Goal: Transaction & Acquisition: Purchase product/service

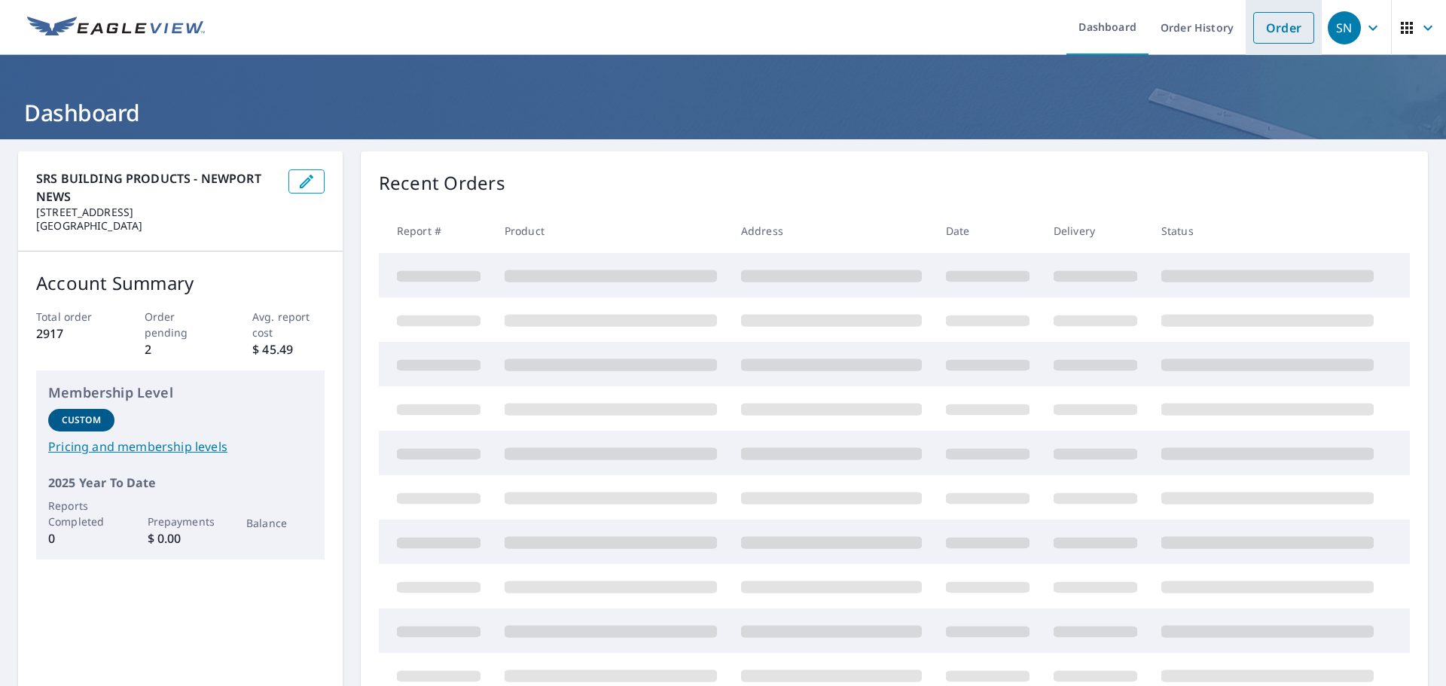
click at [1283, 41] on link "Order" at bounding box center [1283, 28] width 61 height 32
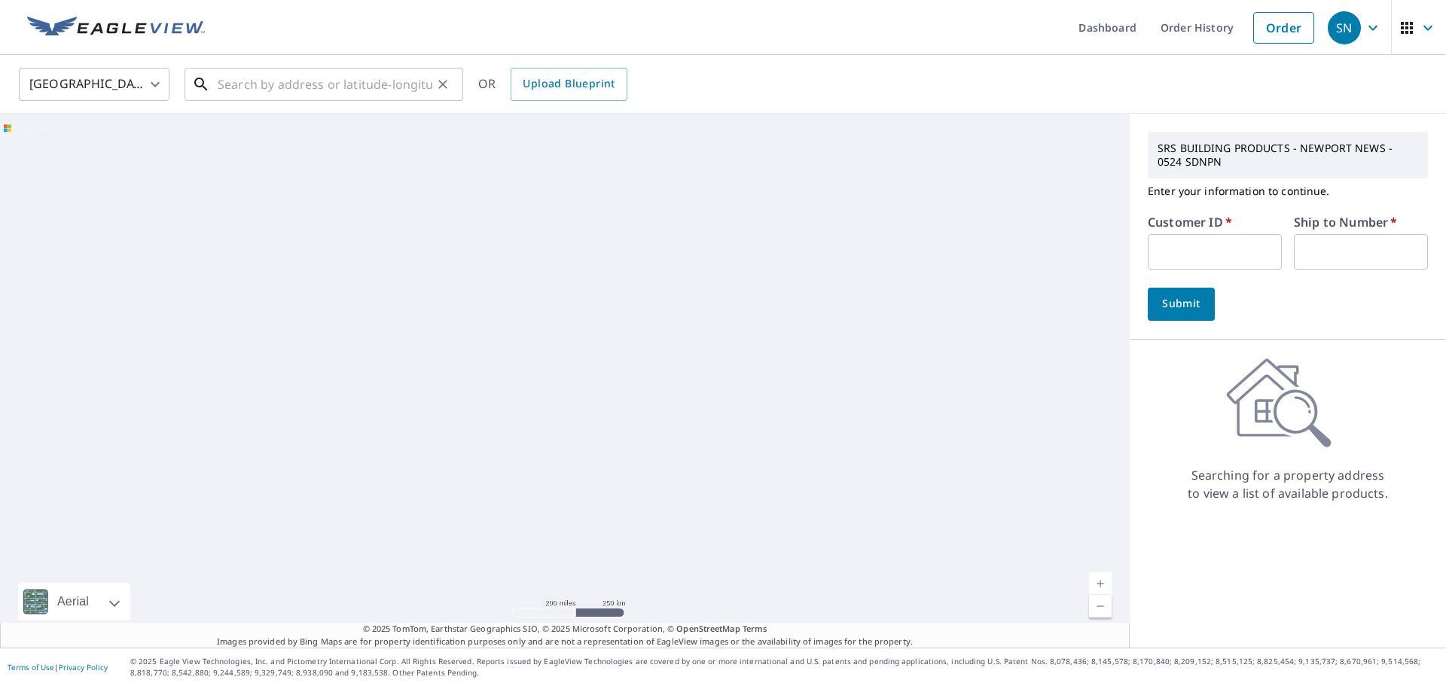
click at [278, 88] on input "text" at bounding box center [325, 84] width 215 height 42
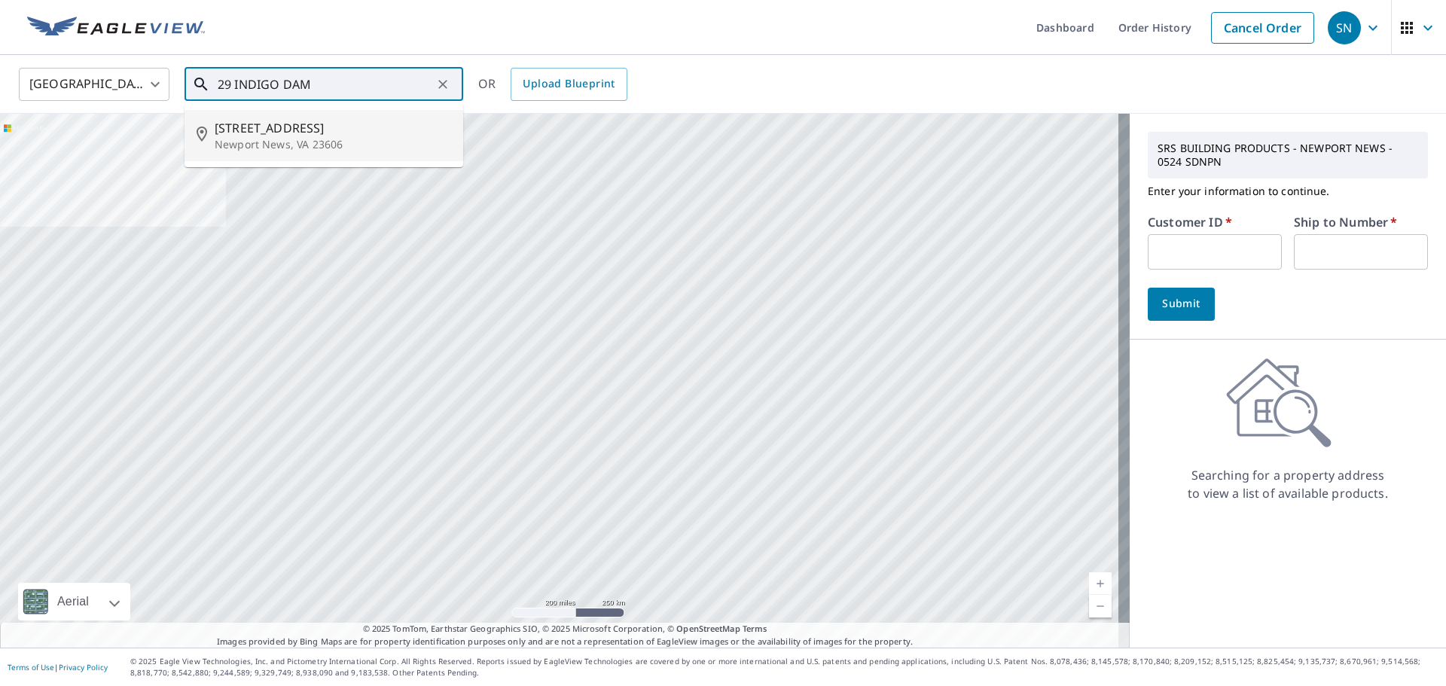
click at [252, 151] on p "Newport News, VA 23606" at bounding box center [333, 144] width 236 height 15
type input "[STREET_ADDRESS]"
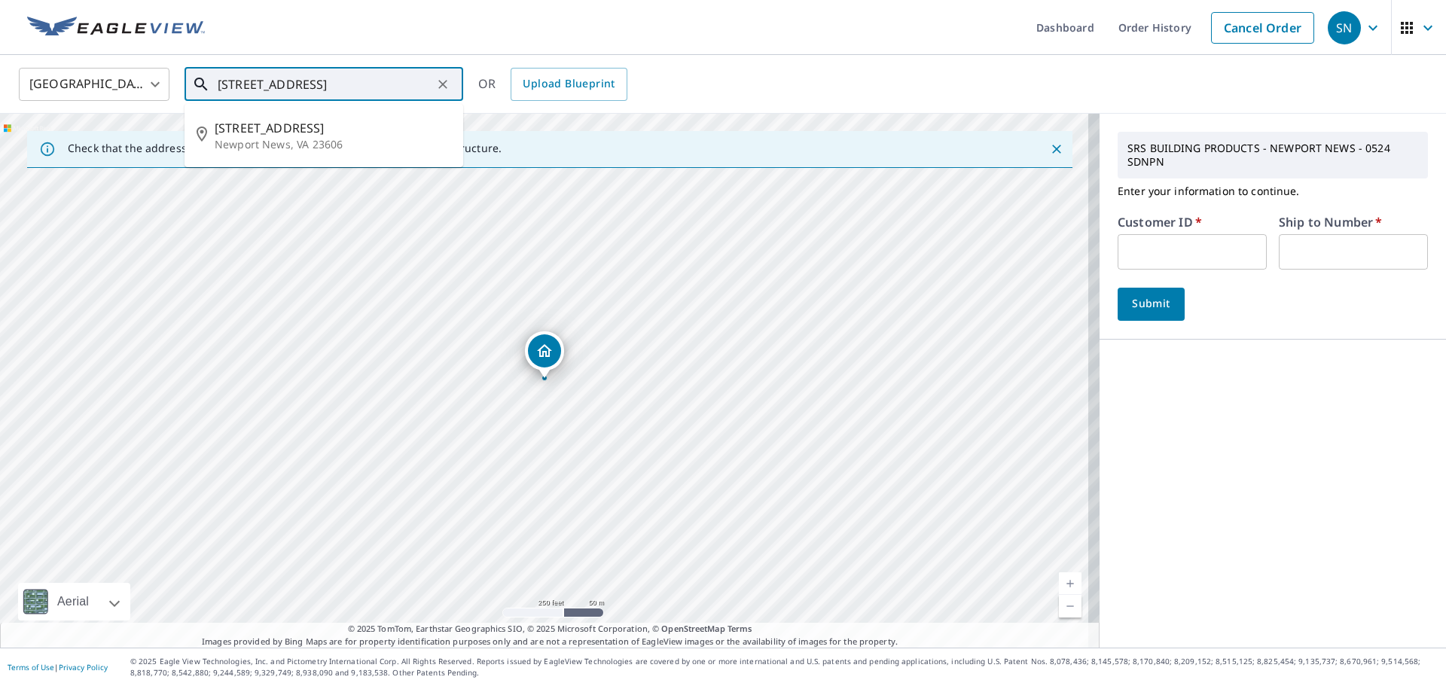
drag, startPoint x: 410, startPoint y: 82, endPoint x: 139, endPoint y: 64, distance: 271.7
click at [139, 66] on div "[GEOGRAPHIC_DATA] [GEOGRAPHIC_DATA] ​ [STREET_ADDRESS] ​ [STREET_ADDRESS] OR Up…" at bounding box center [718, 83] width 1420 height 35
click at [1221, 258] on input "text" at bounding box center [1192, 251] width 149 height 35
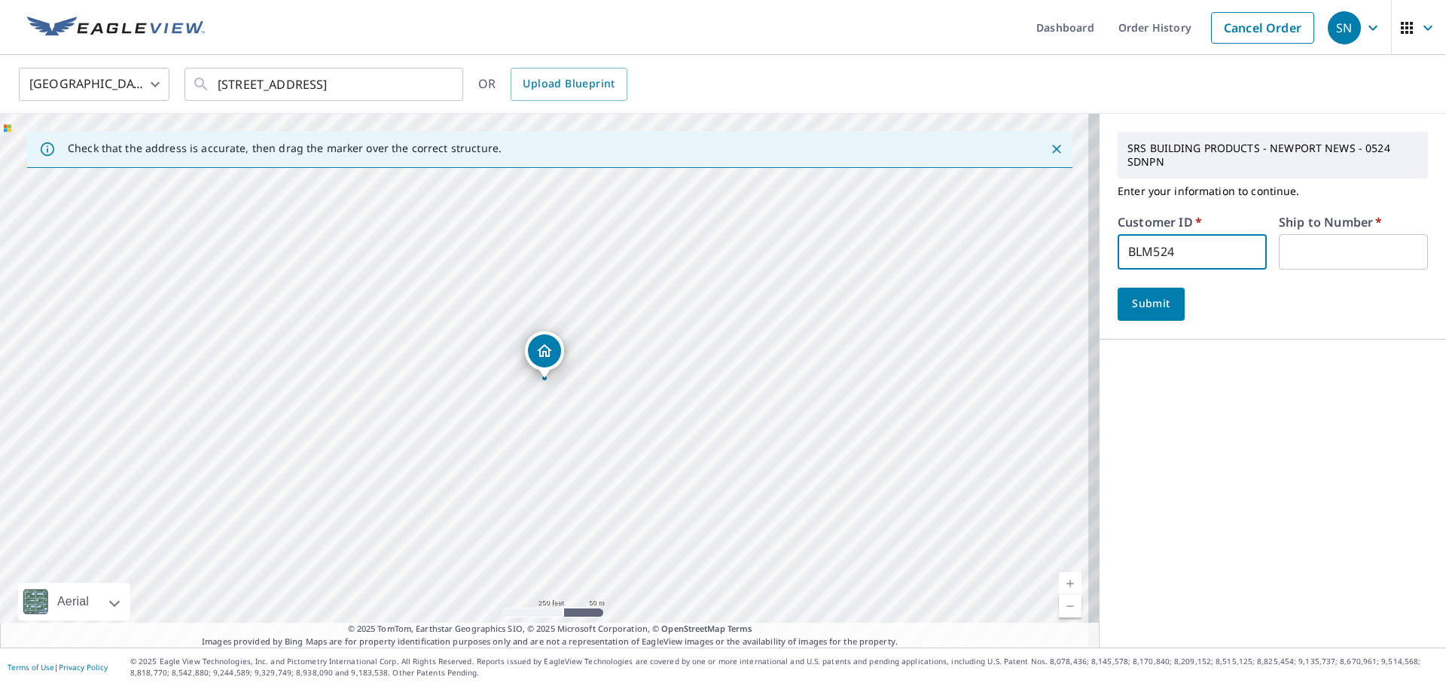
type input "BLM524"
type input "1"
click at [1132, 311] on span "Submit" at bounding box center [1151, 303] width 43 height 19
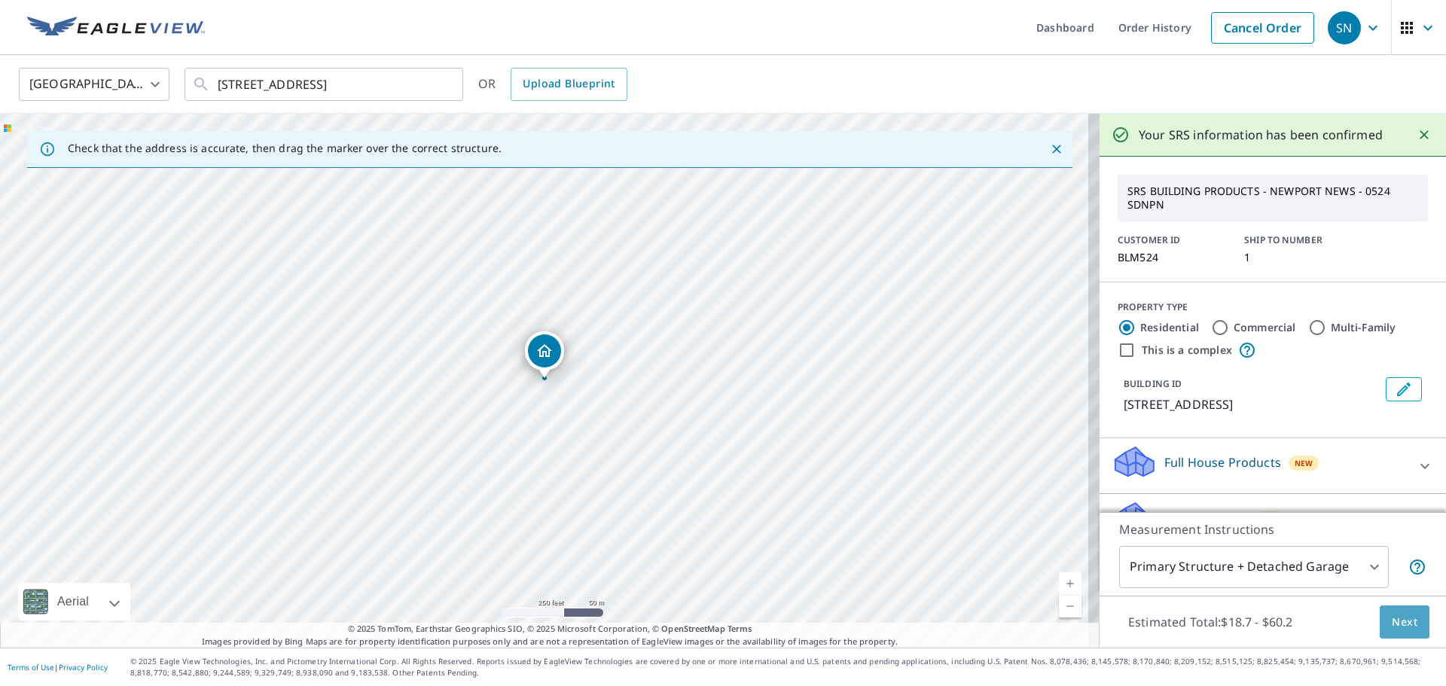
click at [1392, 613] on span "Next" at bounding box center [1405, 622] width 26 height 19
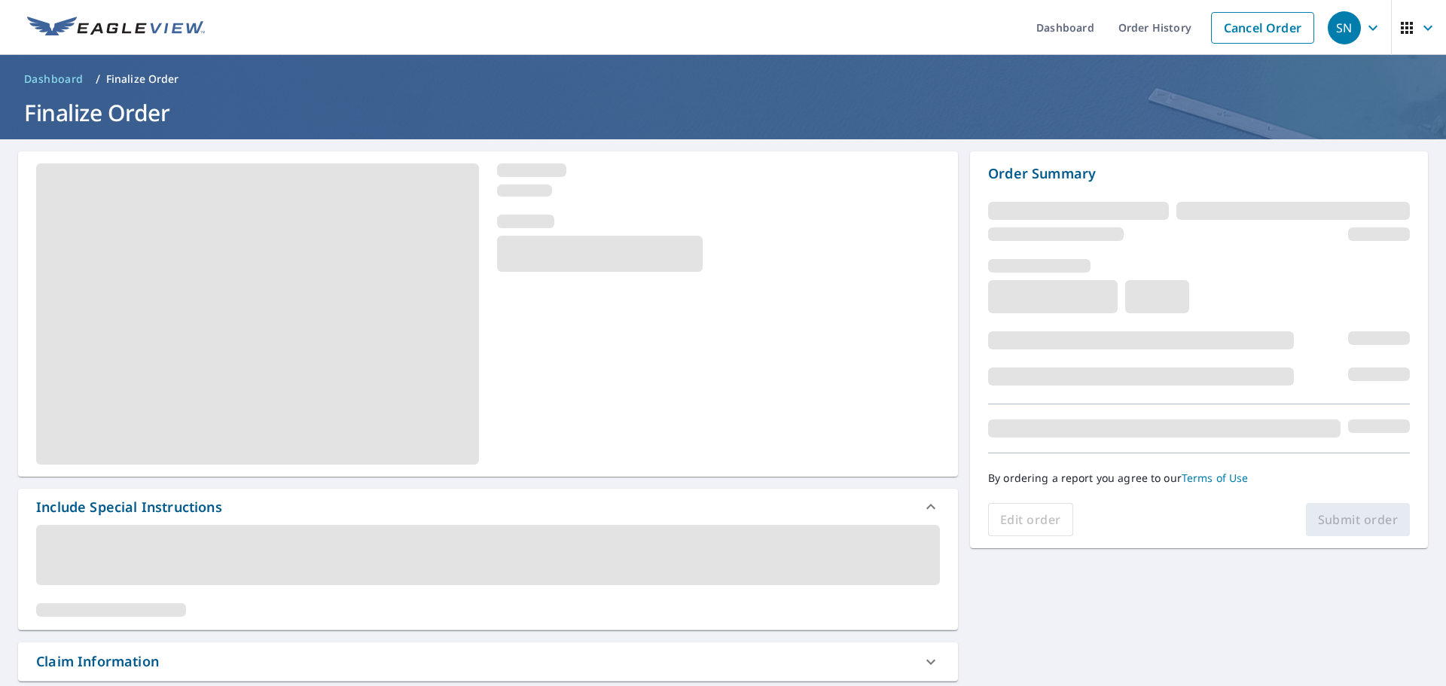
scroll to position [301, 0]
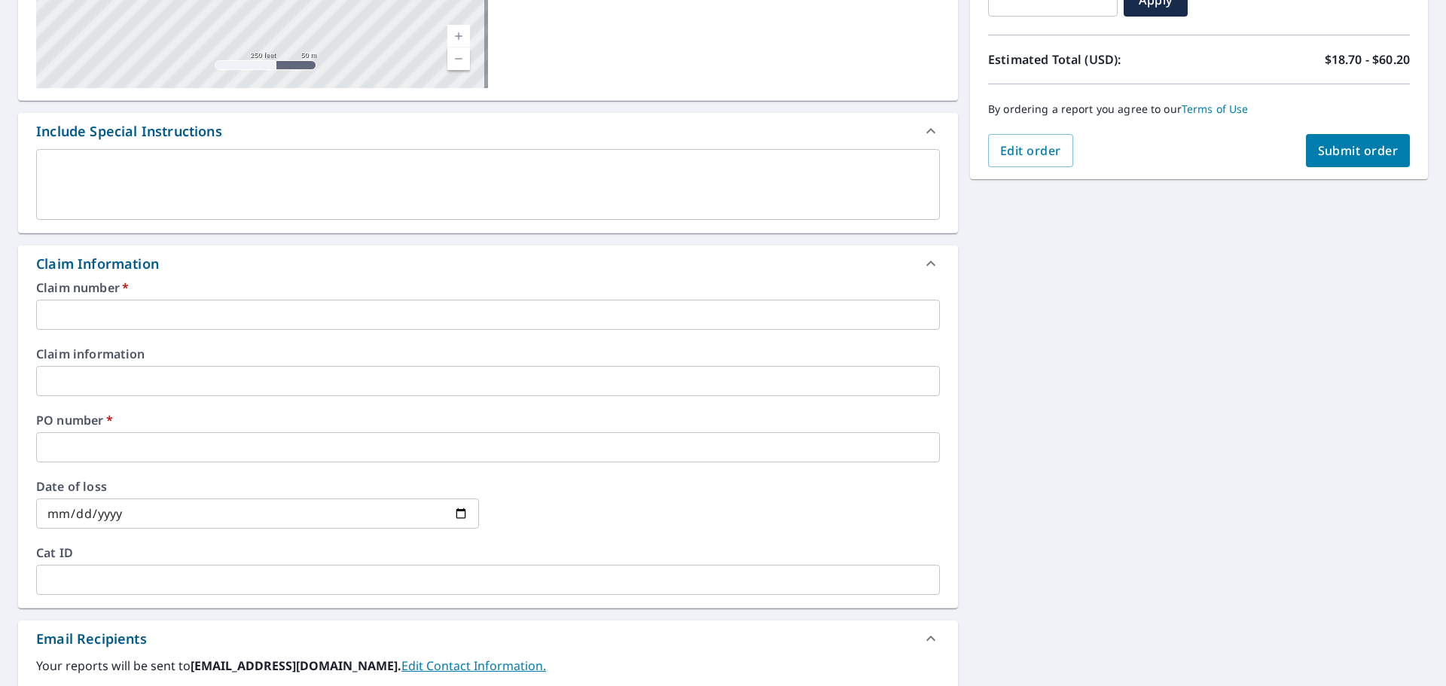
click at [124, 315] on input "text" at bounding box center [488, 315] width 904 height 30
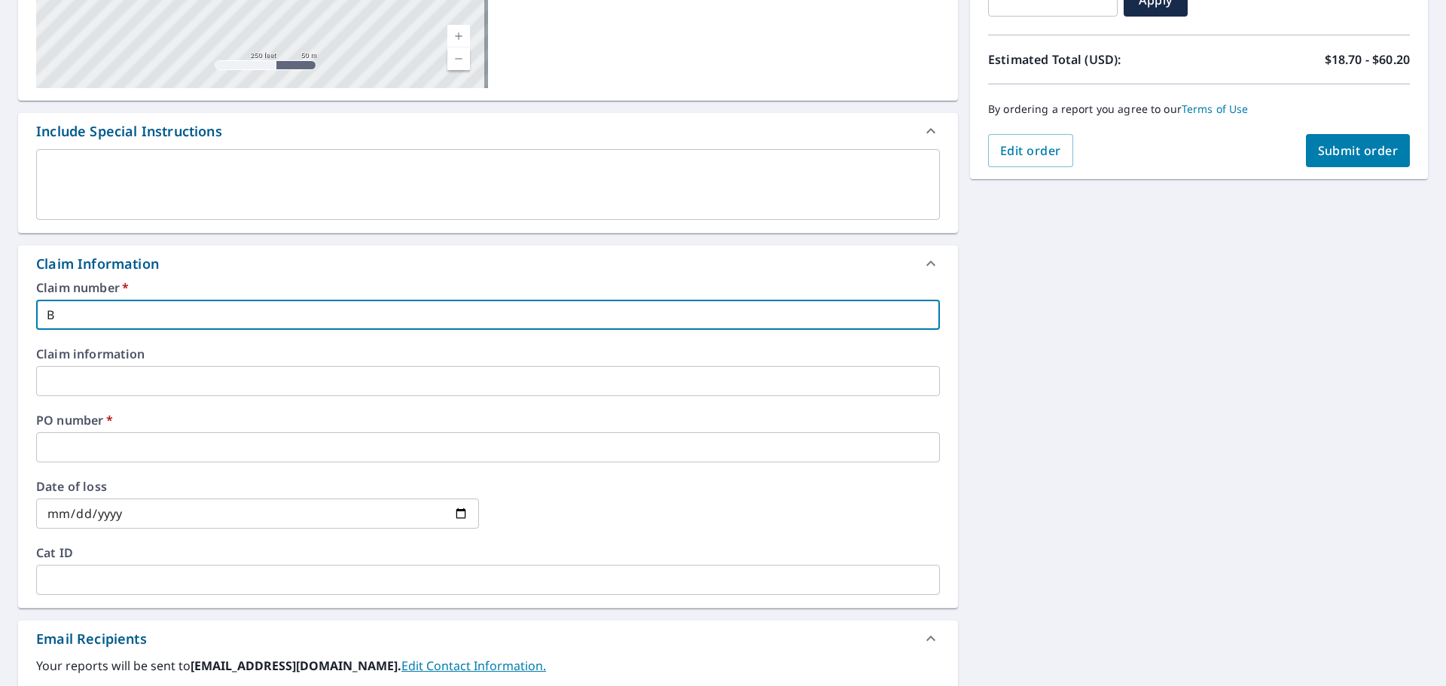
type input "B"
checkbox input "true"
type input "BL"
checkbox input "true"
type input "BLM"
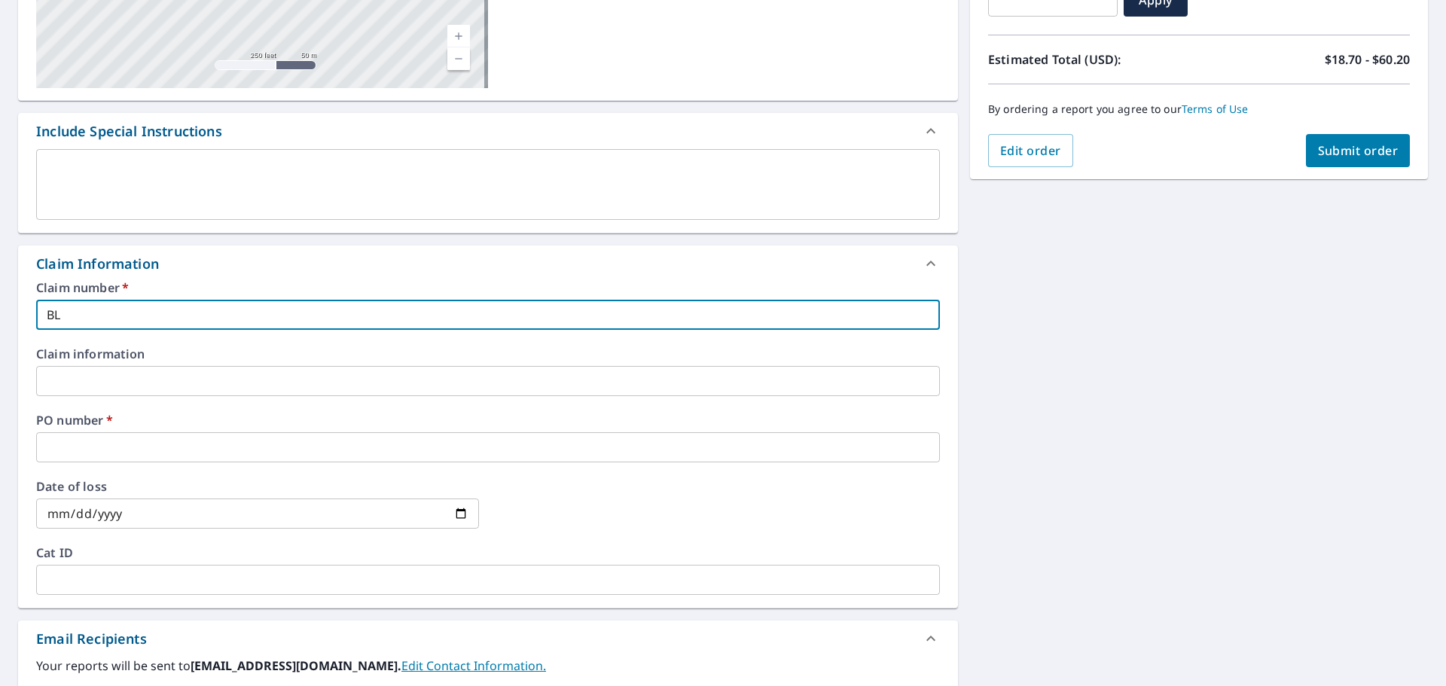
checkbox input "true"
type input "BLM5"
checkbox input "true"
type input "BLM52"
checkbox input "true"
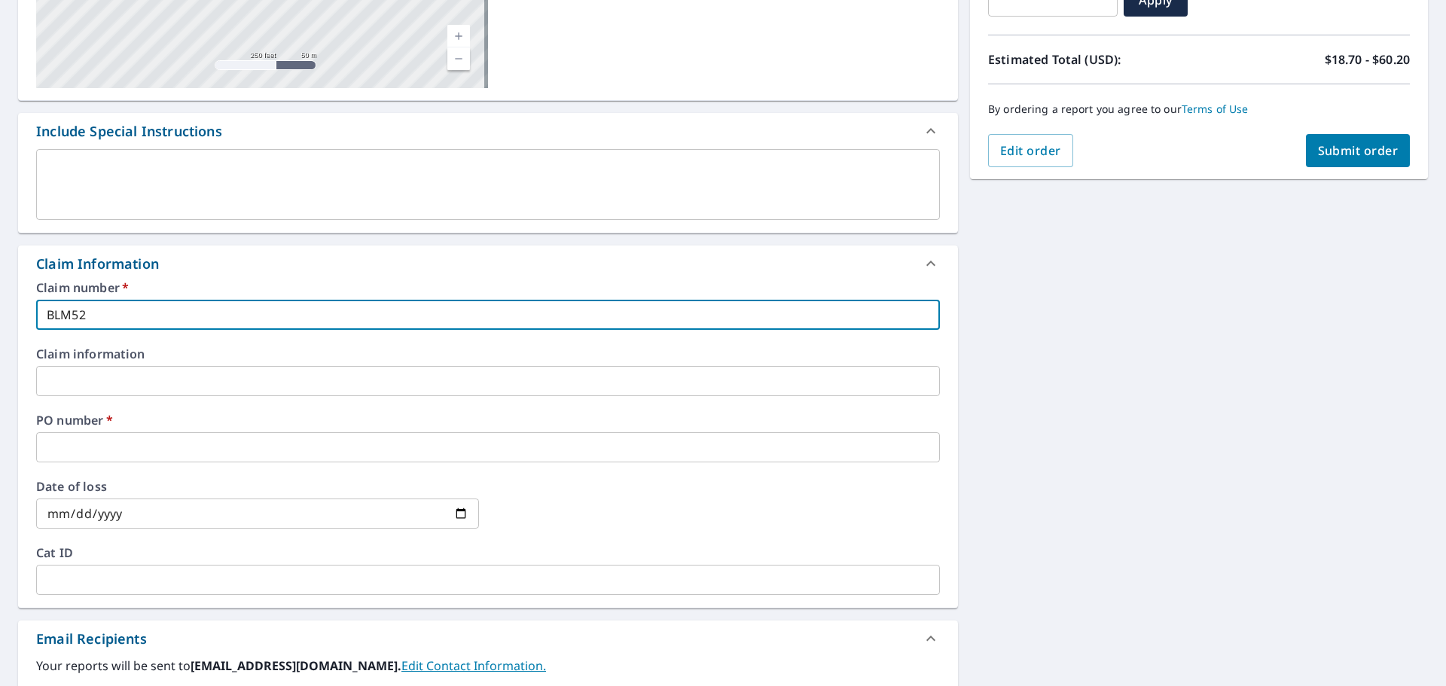
type input "BLM524"
checkbox input "true"
type input "BLM524-"
checkbox input "true"
paste input "[STREET_ADDRESS] News"
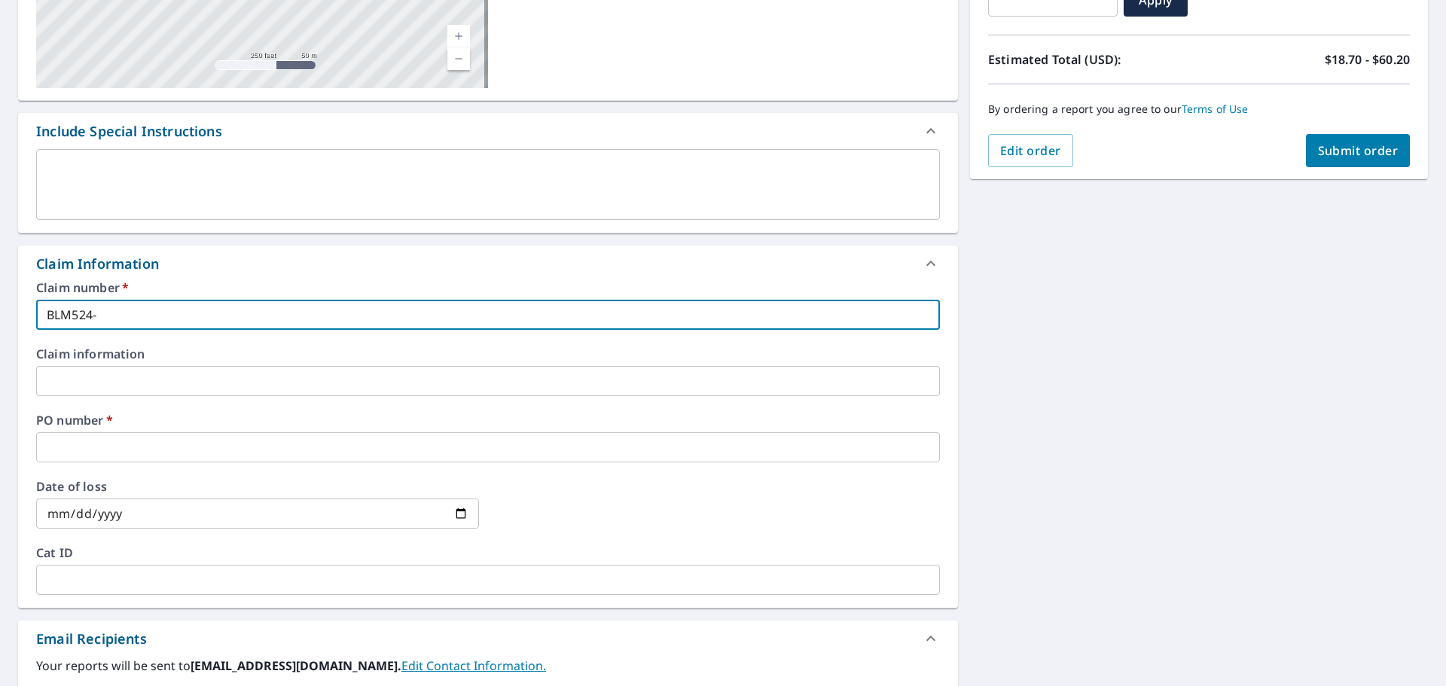
type input "BLM524-[STREET_ADDRESS] News"
checkbox input "true"
type input "BLM524-[STREET_ADDRESS] News"
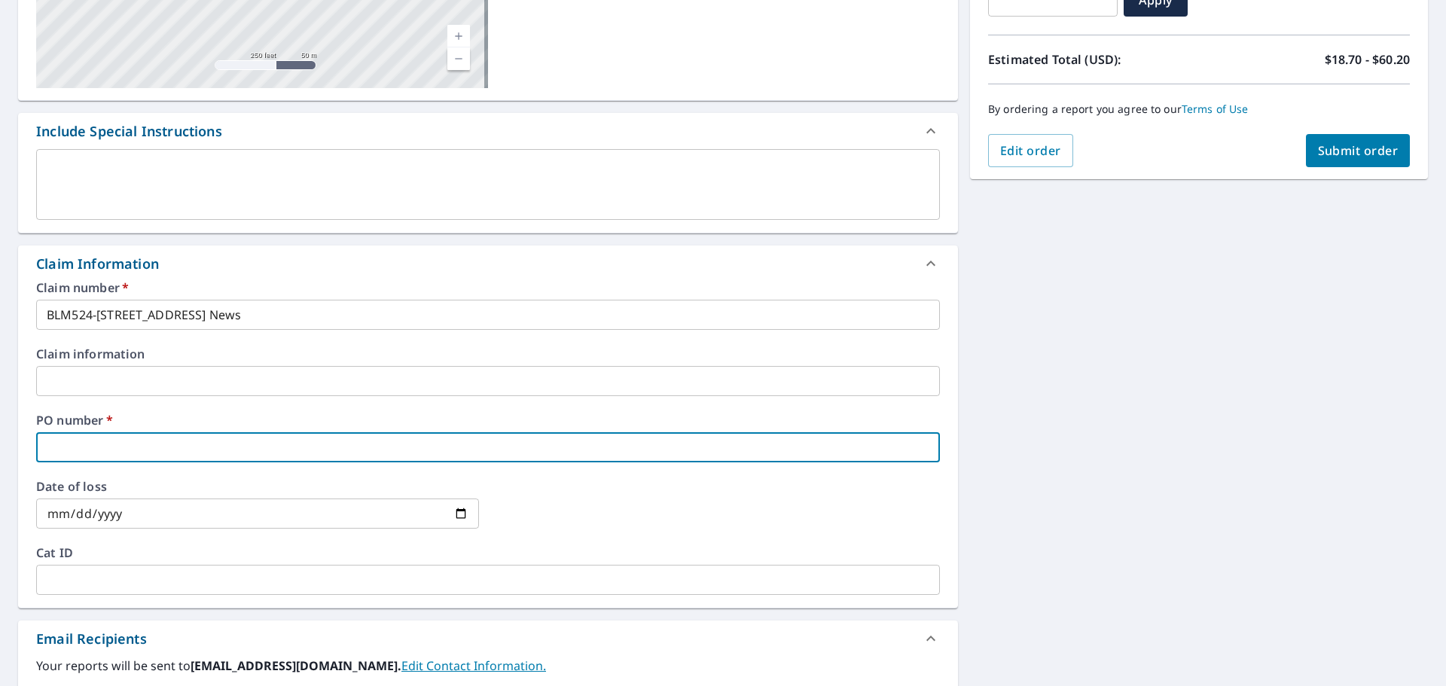
paste input "[STREET_ADDRESS] News"
type input "[STREET_ADDRESS] News"
checkbox input "true"
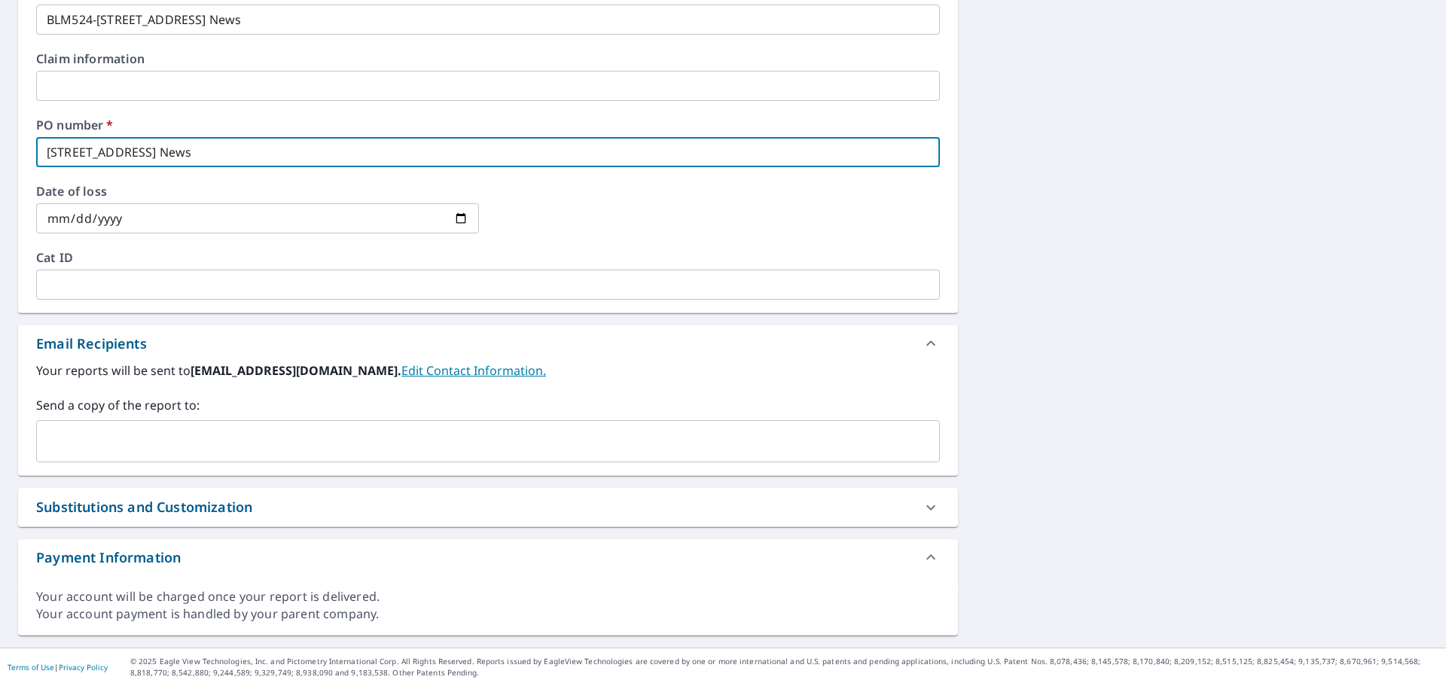
type input "[STREET_ADDRESS] News"
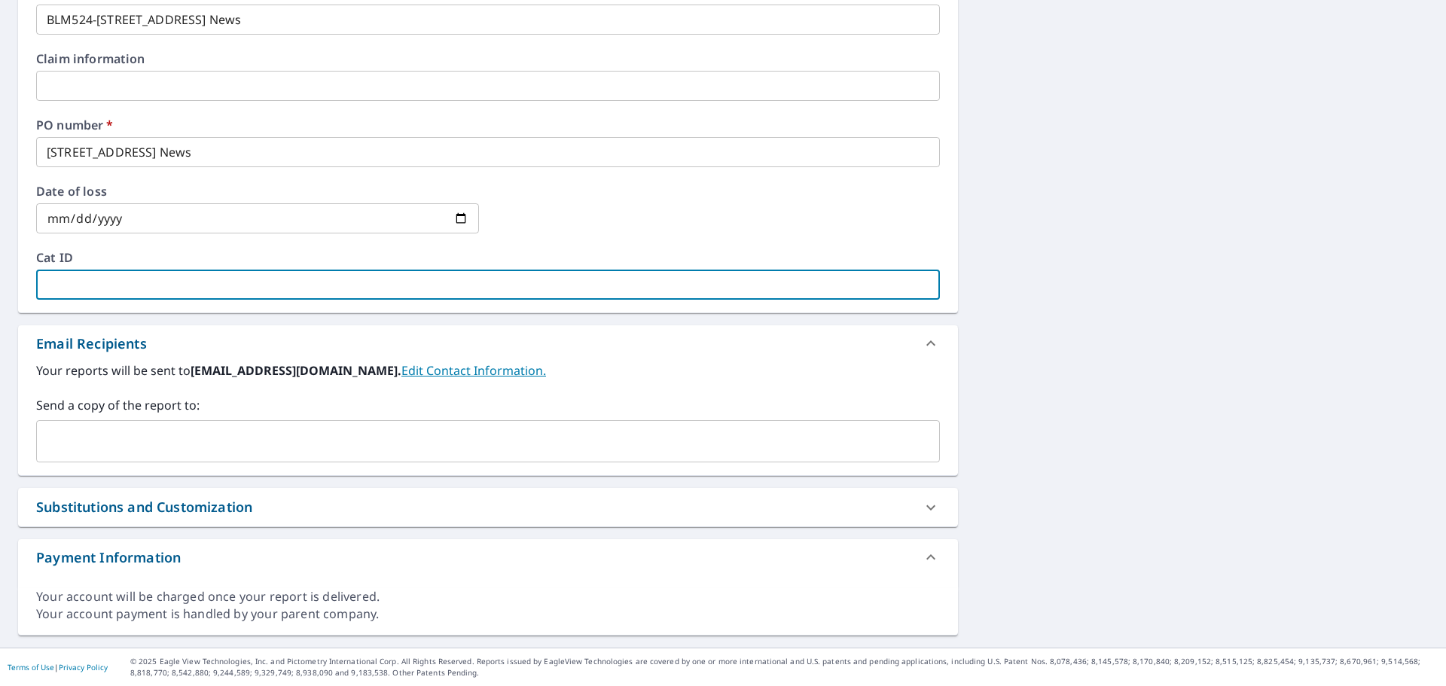
click at [98, 279] on input "text" at bounding box center [488, 285] width 904 height 30
type input "[PERSON_NAME][EMAIL_ADDRESS][PERSON_NAME][DOMAIN_NAME]"
checkbox input "true"
drag, startPoint x: 499, startPoint y: 291, endPoint x: 0, endPoint y: 289, distance: 499.3
click at [0, 288] on div "[STREET_ADDRESS] Aerial Road A standard road map Aerial A detailed look from ab…" at bounding box center [723, 95] width 1446 height 1105
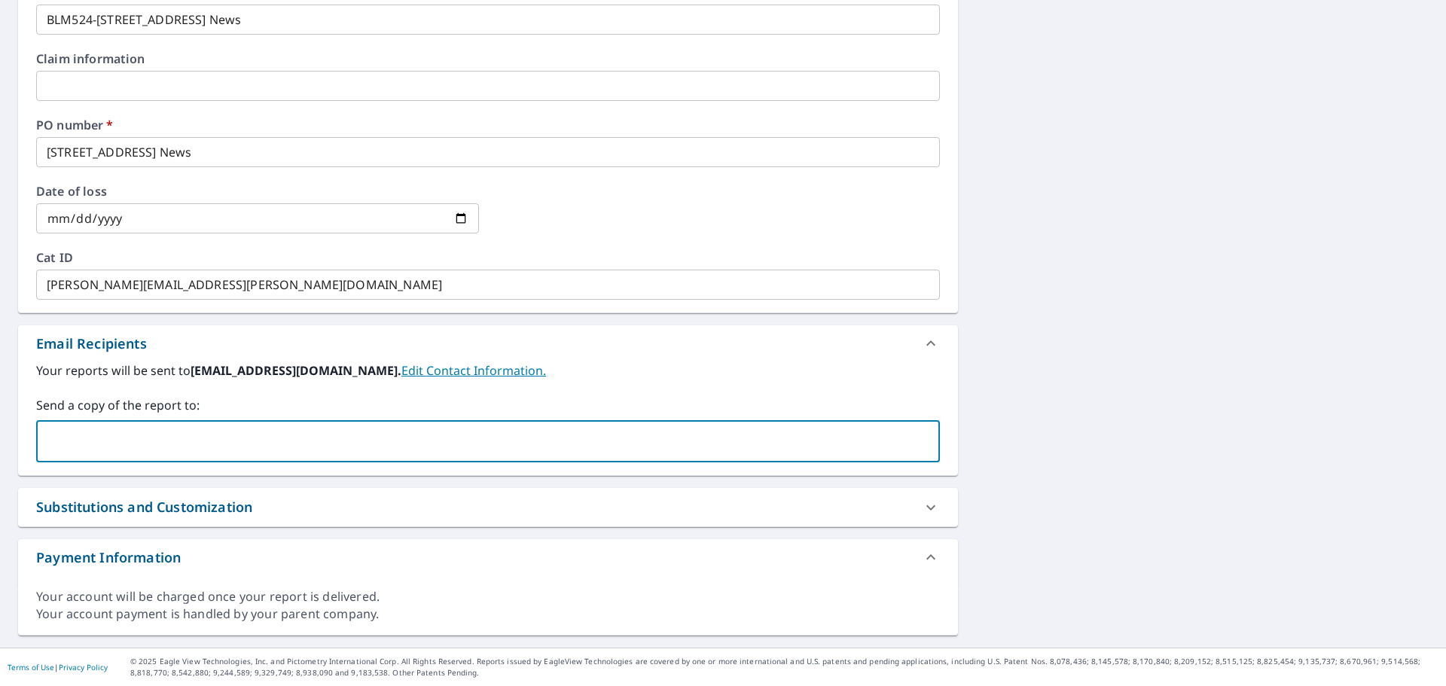
drag, startPoint x: 114, startPoint y: 425, endPoint x: 123, endPoint y: 429, distance: 9.1
paste input "[PERSON_NAME][EMAIL_ADDRESS][PERSON_NAME][DOMAIN_NAME]"
type input "[PERSON_NAME][EMAIL_ADDRESS][PERSON_NAME][DOMAIN_NAME]"
checkbox input "true"
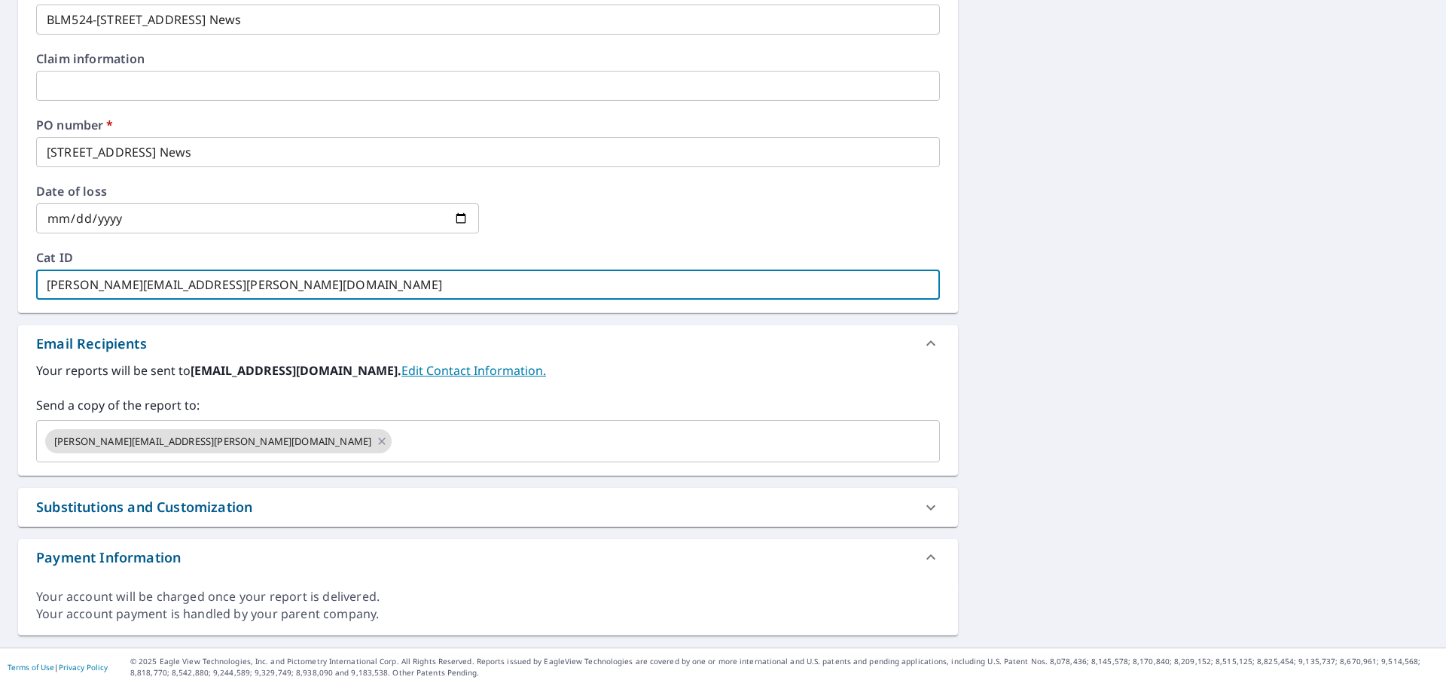
drag, startPoint x: 408, startPoint y: 282, endPoint x: 0, endPoint y: 240, distance: 410.3
click at [0, 250] on div "[STREET_ADDRESS] Aerial Road A standard road map Aerial A detailed look from ab…" at bounding box center [723, 95] width 1446 height 1105
checkbox input "true"
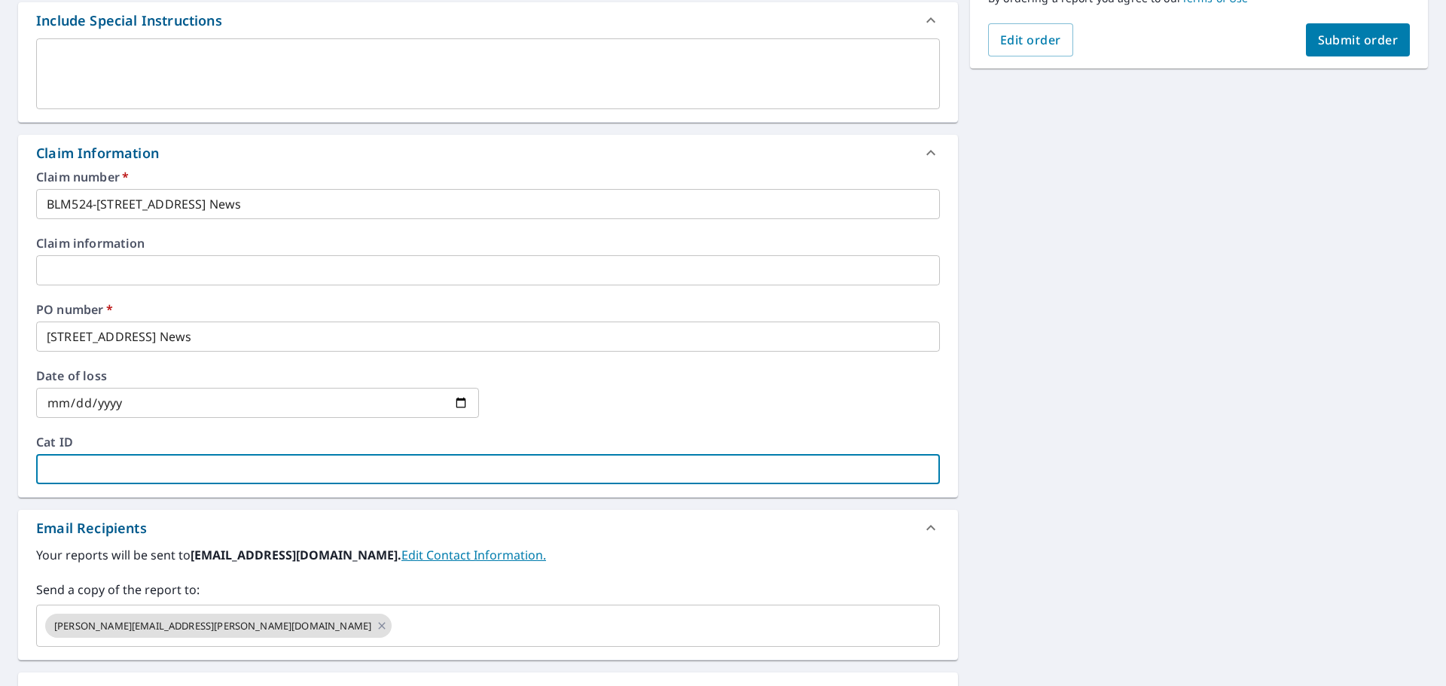
scroll to position [220, 0]
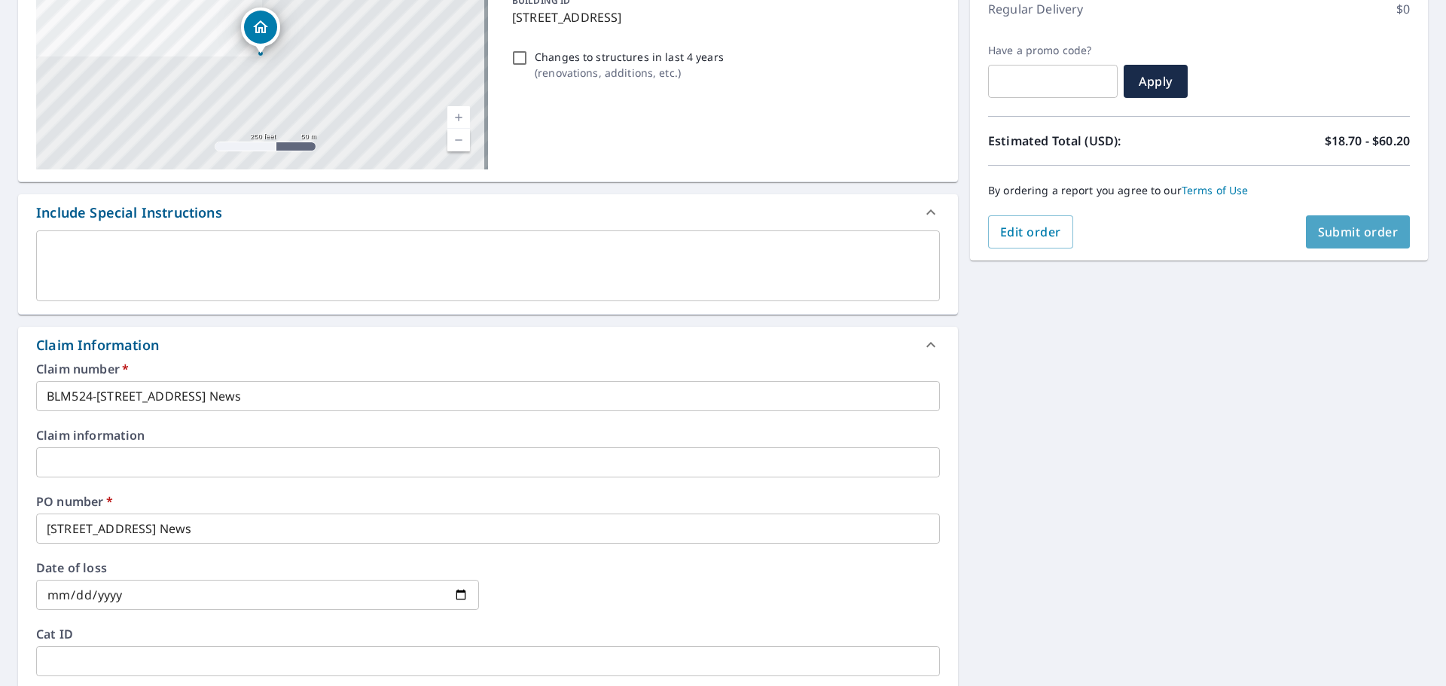
click at [1332, 236] on span "Submit order" at bounding box center [1358, 232] width 81 height 17
checkbox input "true"
